Goal: Transaction & Acquisition: Book appointment/travel/reservation

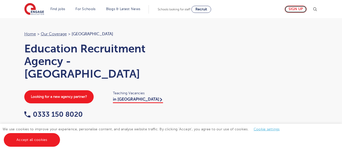
click at [295, 8] on link "Sign up" at bounding box center [295, 9] width 22 height 7
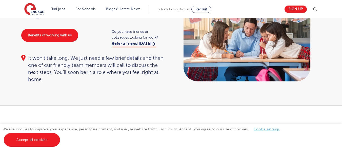
scroll to position [51, 0]
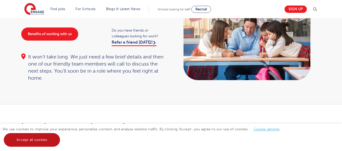
click at [32, 144] on link "Accept all cookies" at bounding box center [32, 141] width 56 height 14
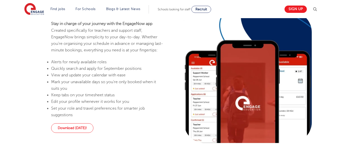
scroll to position [138, 0]
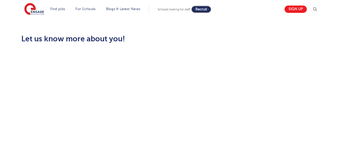
click at [202, 8] on span "Recruit" at bounding box center [201, 9] width 12 height 4
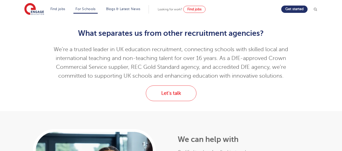
scroll to position [152, 0]
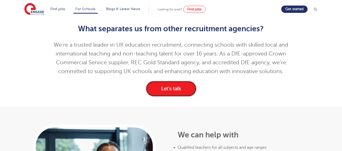
click at [164, 89] on link "Let's talk" at bounding box center [171, 89] width 51 height 16
